Goal: Find specific page/section: Find specific page/section

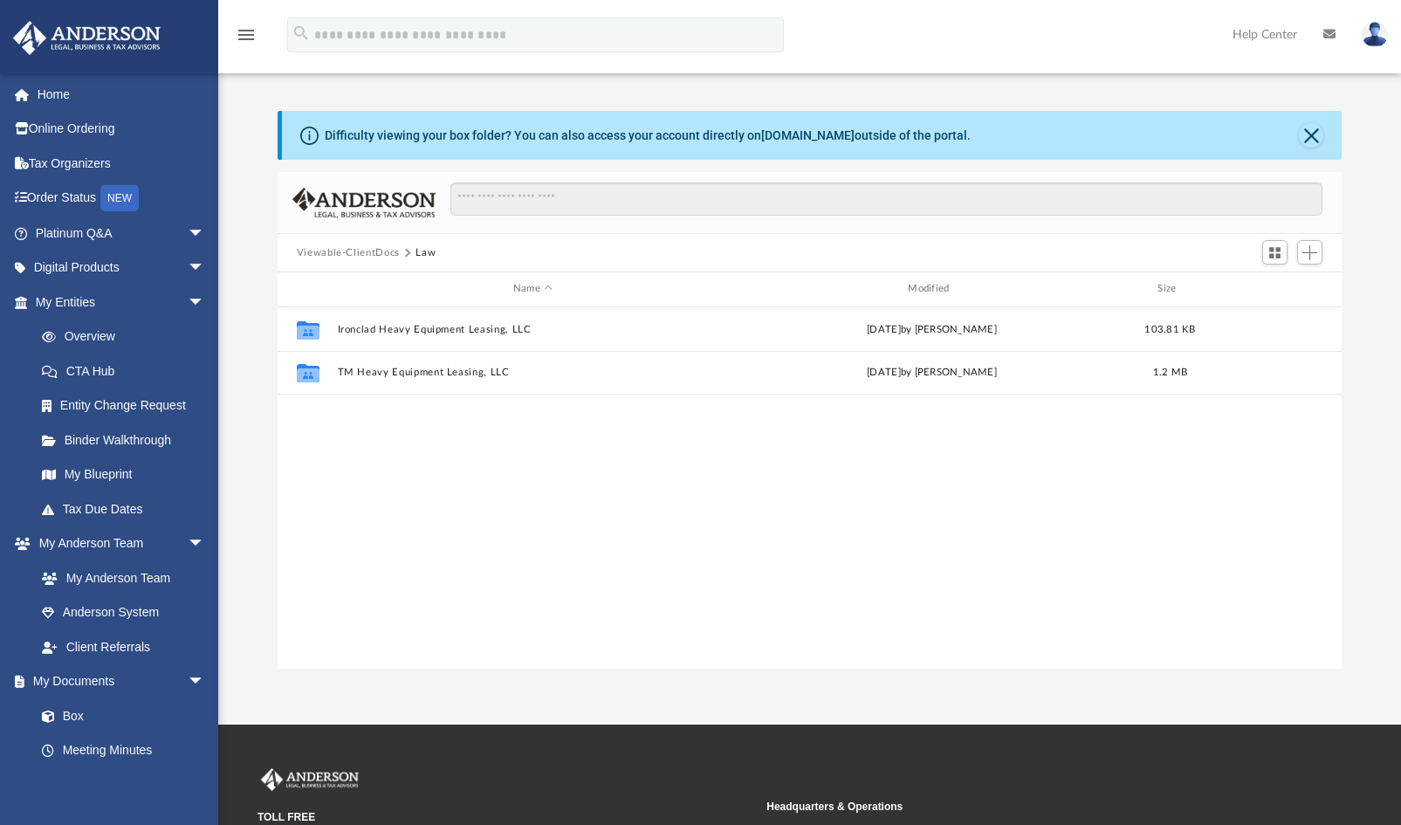
scroll to position [383, 1051]
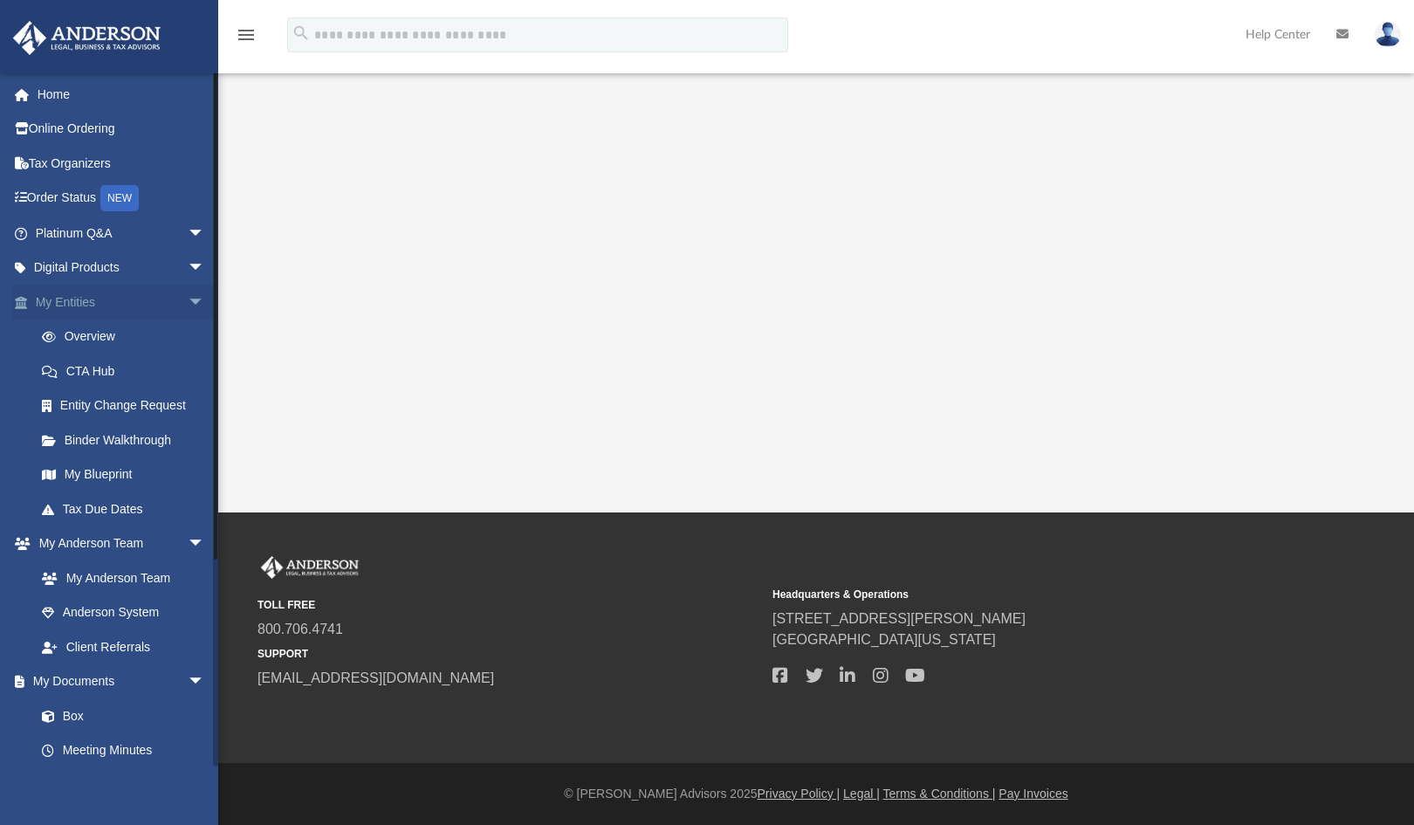
click at [188, 303] on span "arrow_drop_down" at bounding box center [205, 303] width 35 height 36
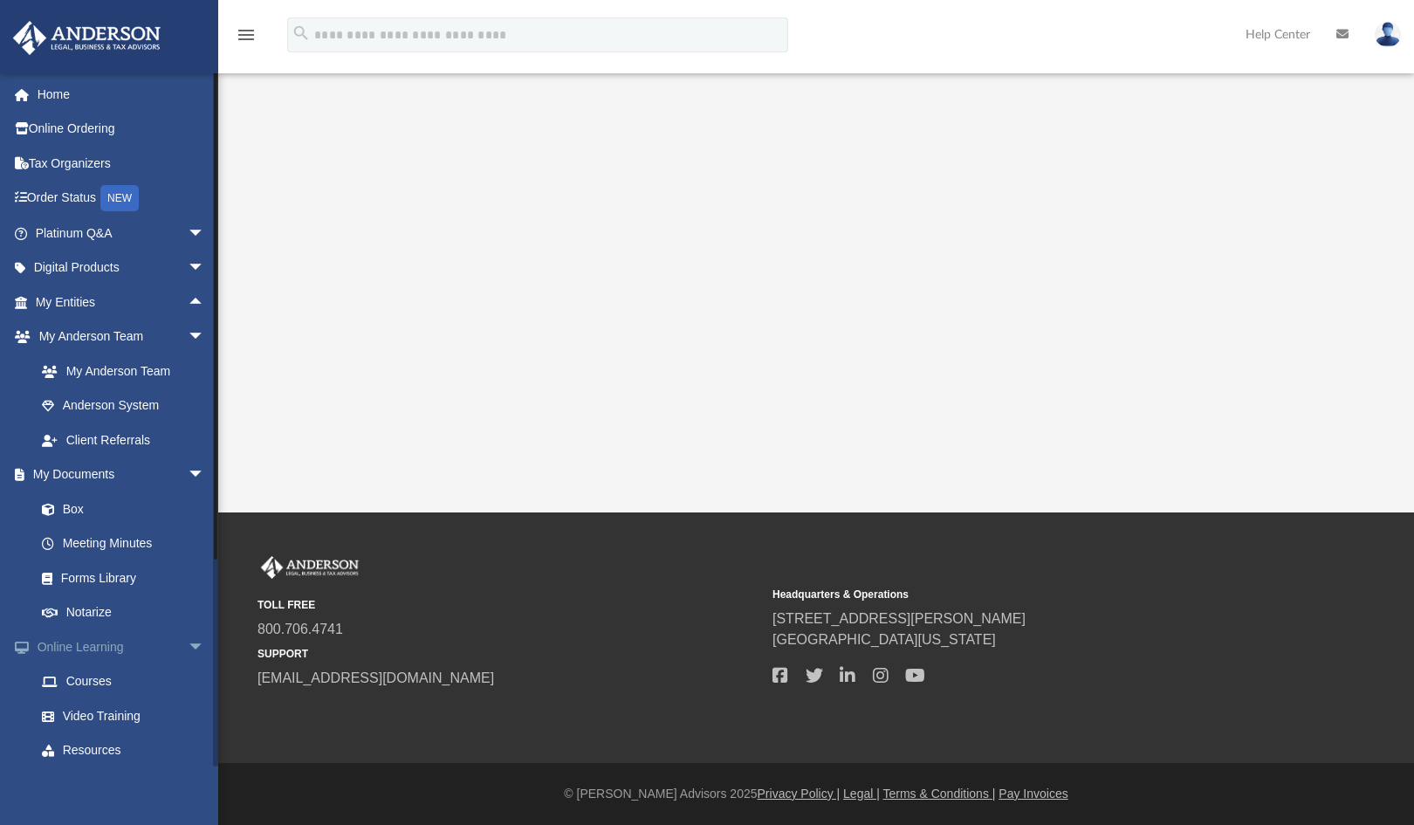
click at [188, 645] on span "arrow_drop_down" at bounding box center [205, 647] width 35 height 36
click at [188, 331] on span "arrow_drop_down" at bounding box center [205, 338] width 35 height 36
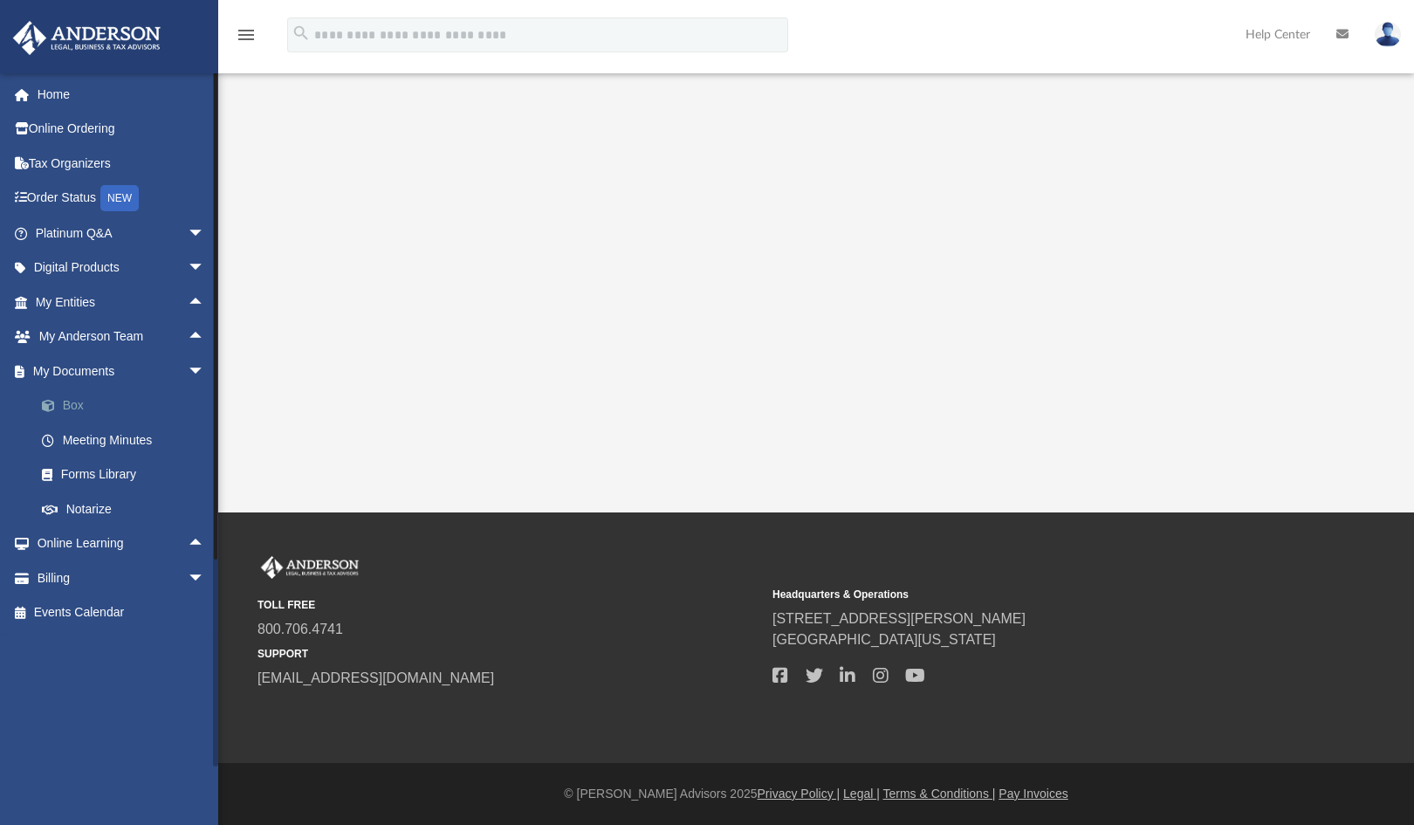
click at [85, 401] on link "Box" at bounding box center [127, 406] width 207 height 35
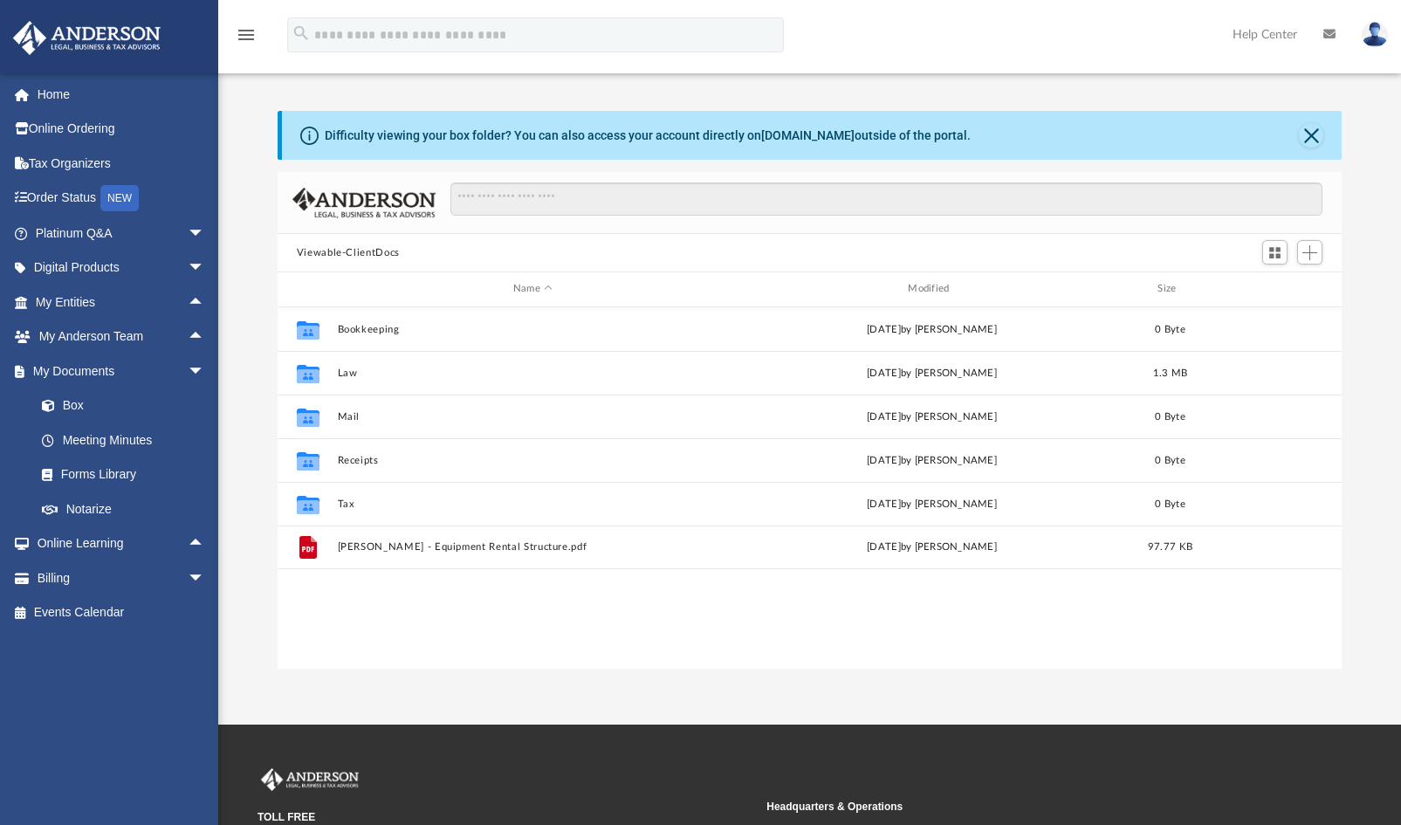
scroll to position [383, 1051]
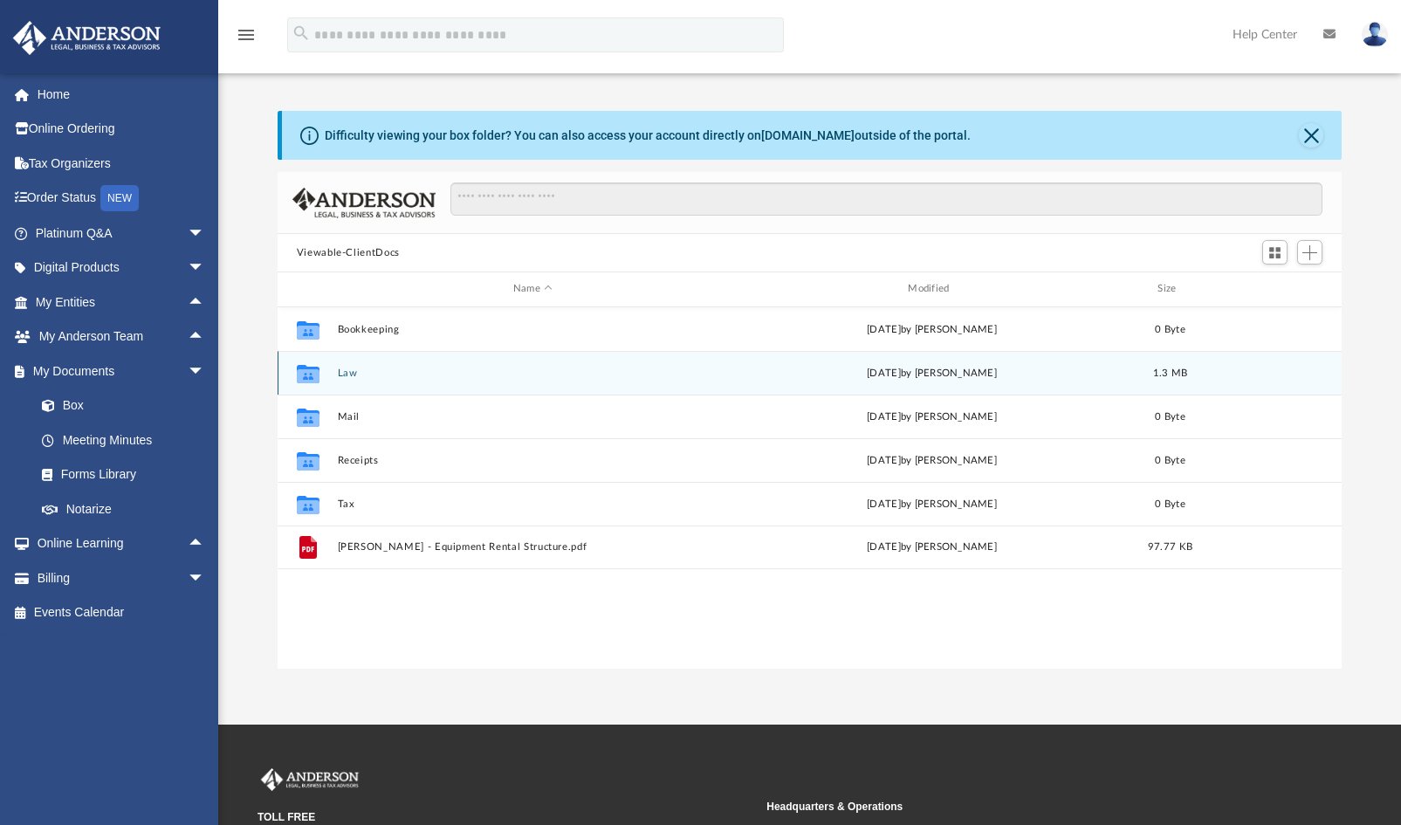
click at [362, 368] on button "Law" at bounding box center [532, 373] width 391 height 11
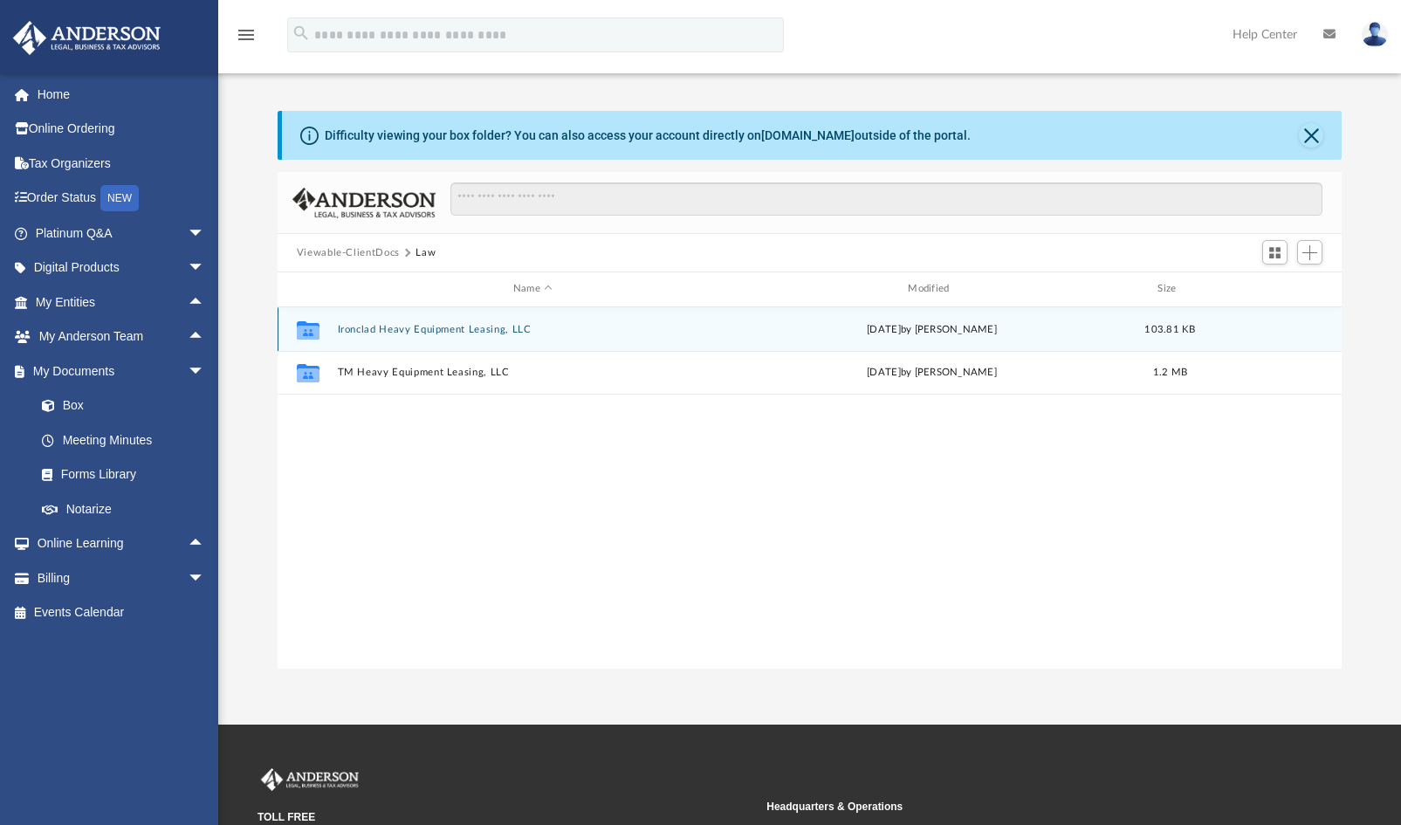
click at [415, 325] on button "Ironclad Heavy Equipment Leasing, LLC" at bounding box center [532, 329] width 391 height 11
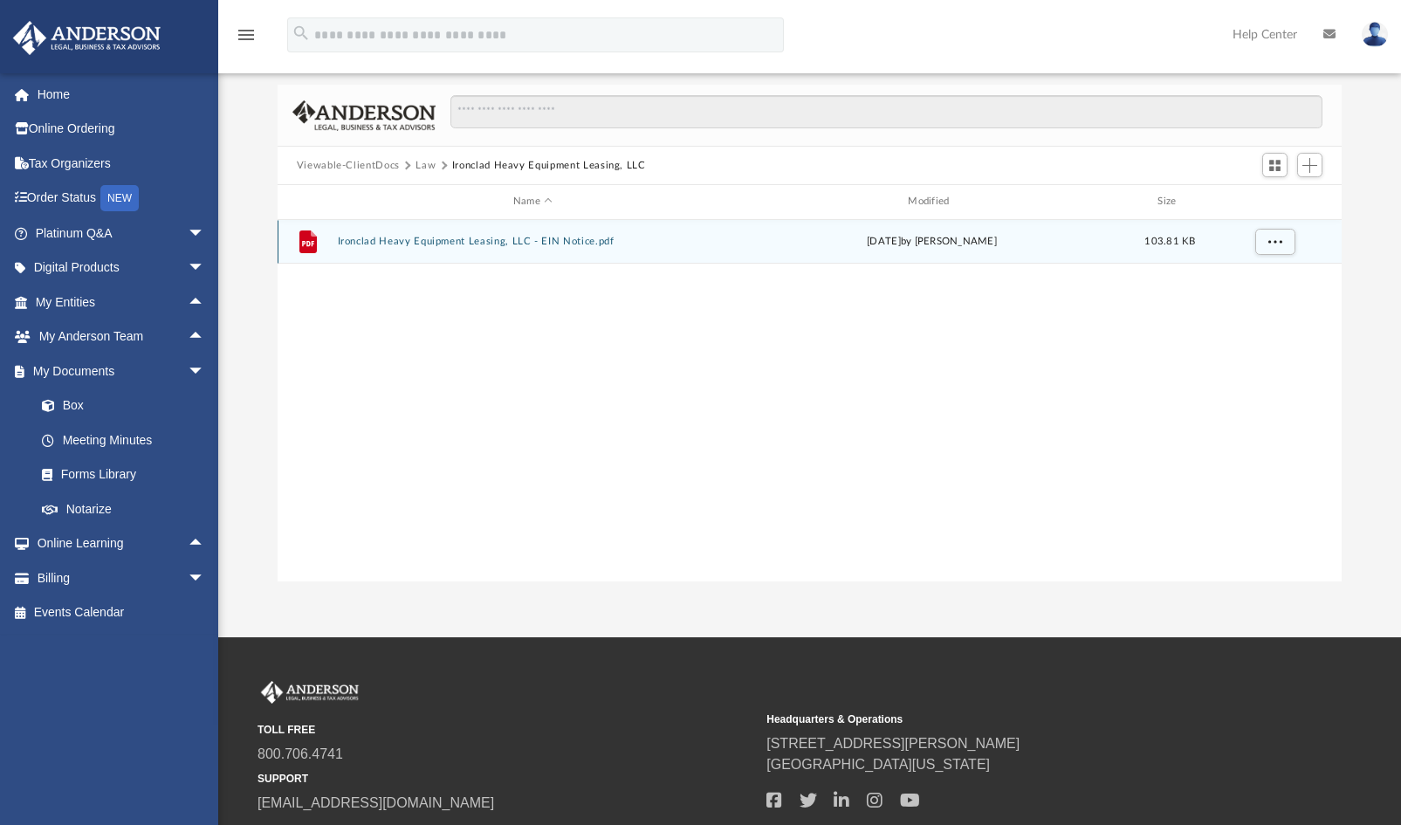
scroll to position [0, 0]
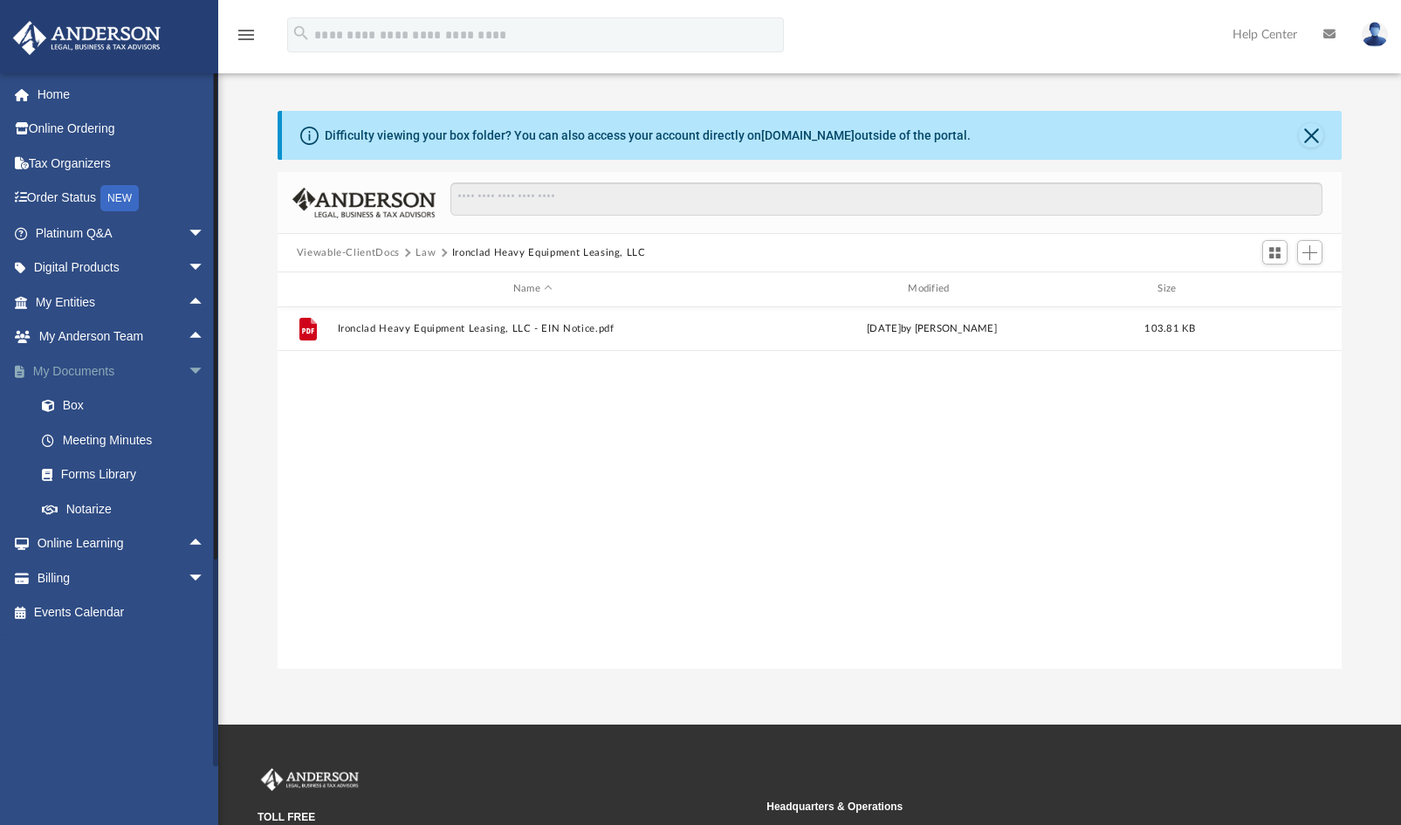
click at [188, 368] on span "arrow_drop_down" at bounding box center [205, 372] width 35 height 36
